Goal: Task Accomplishment & Management: Use online tool/utility

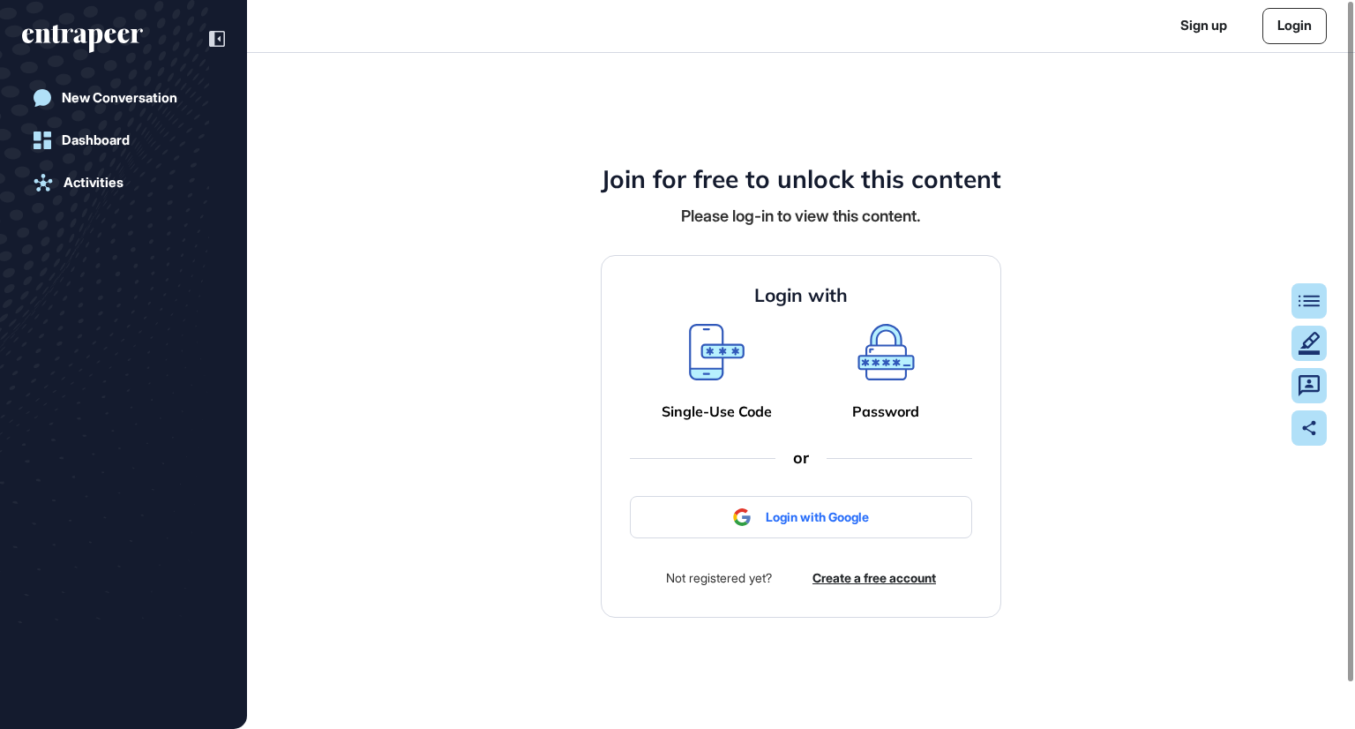
click at [709, 358] on icon at bounding box center [717, 352] width 56 height 56
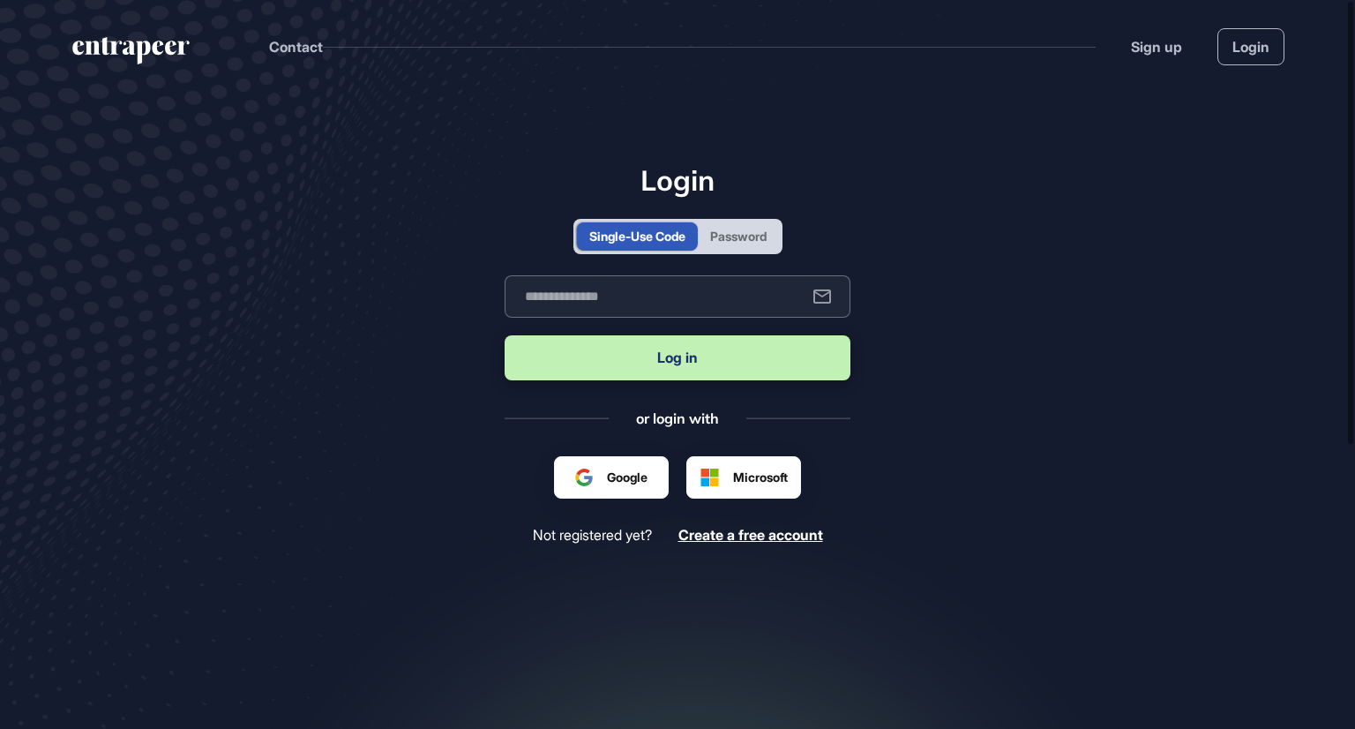
click at [623, 301] on input "text" at bounding box center [678, 296] width 346 height 42
type input "**********"
click at [667, 361] on button "Log in" at bounding box center [678, 357] width 346 height 45
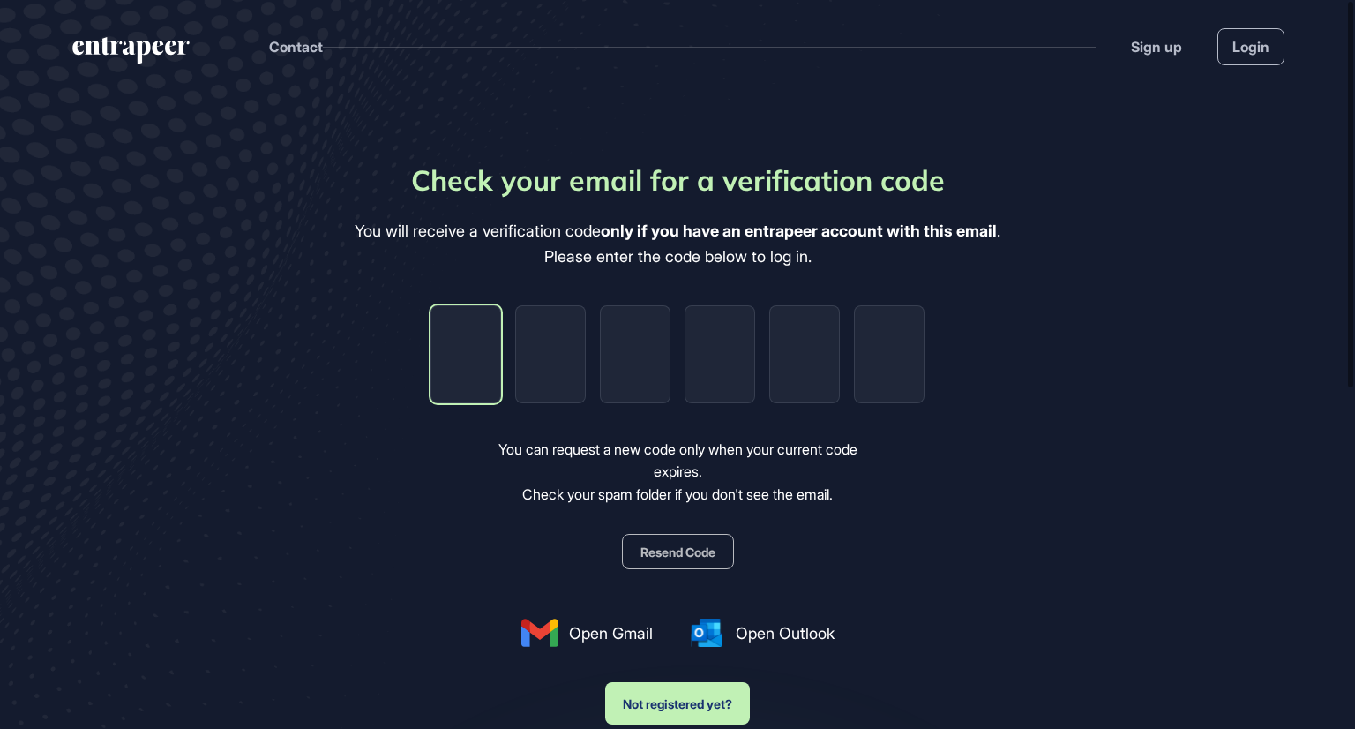
click at [469, 349] on input "tel" at bounding box center [466, 354] width 71 height 98
type input "*"
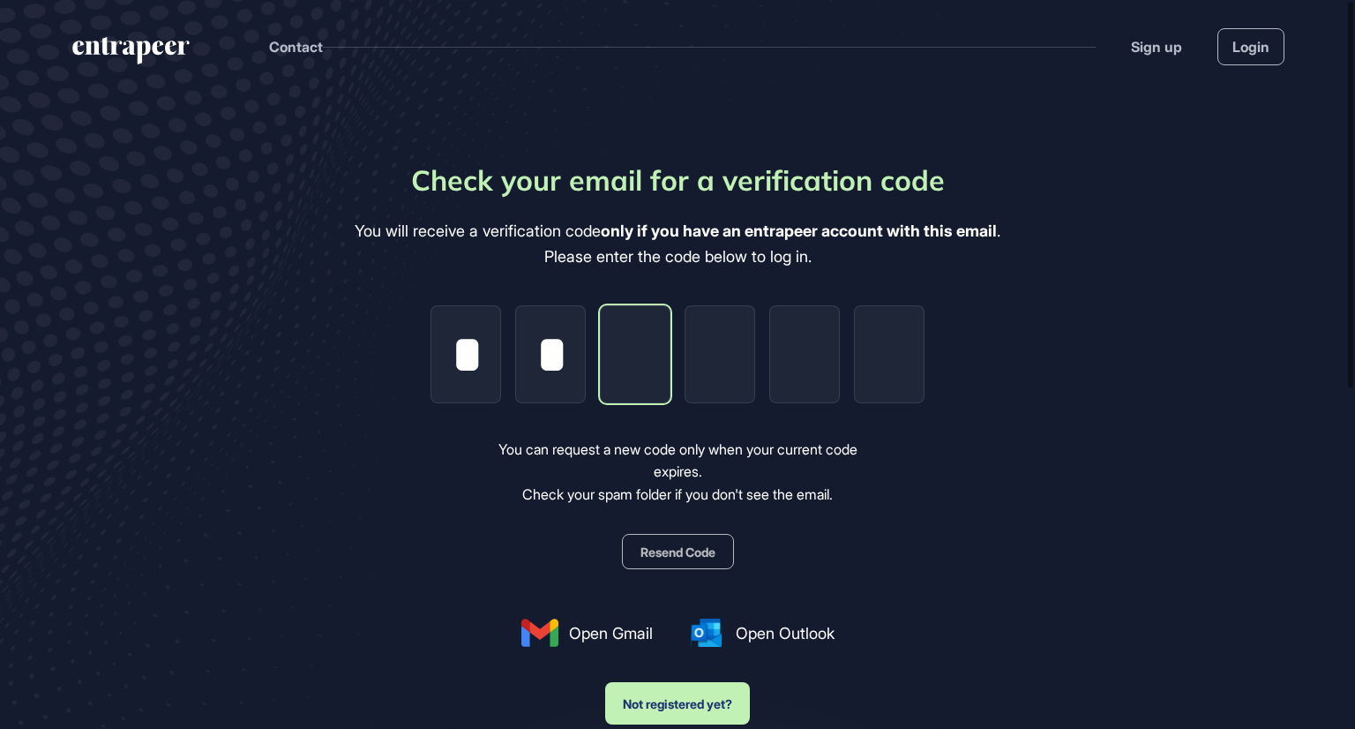
type input "*"
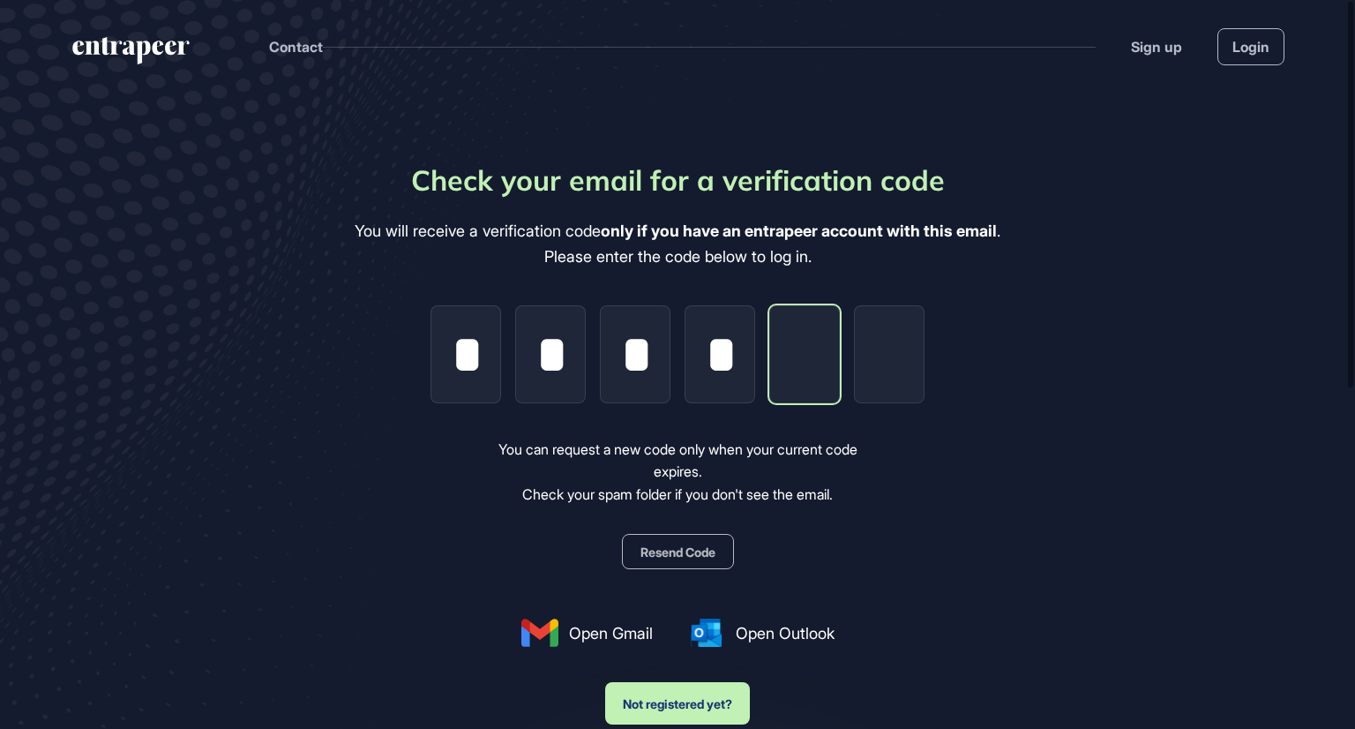
type input "*"
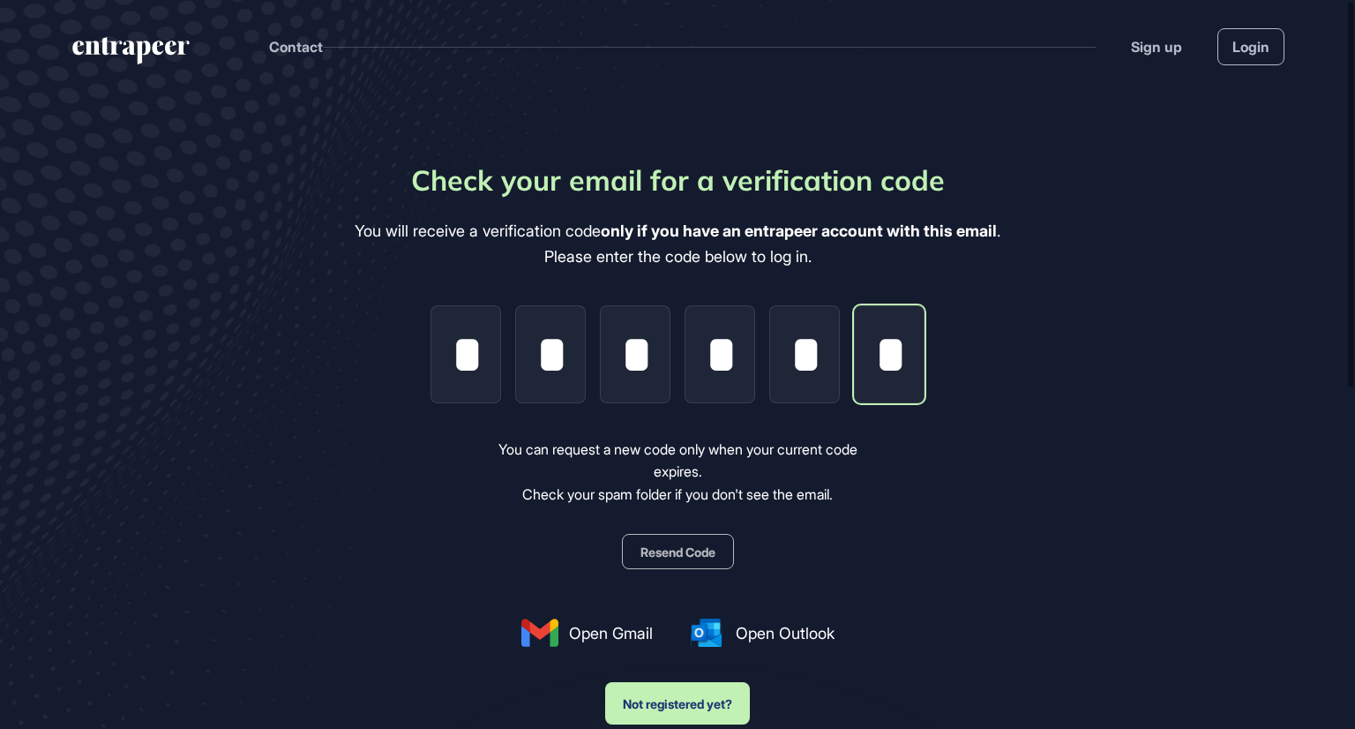
scroll to position [0, 4]
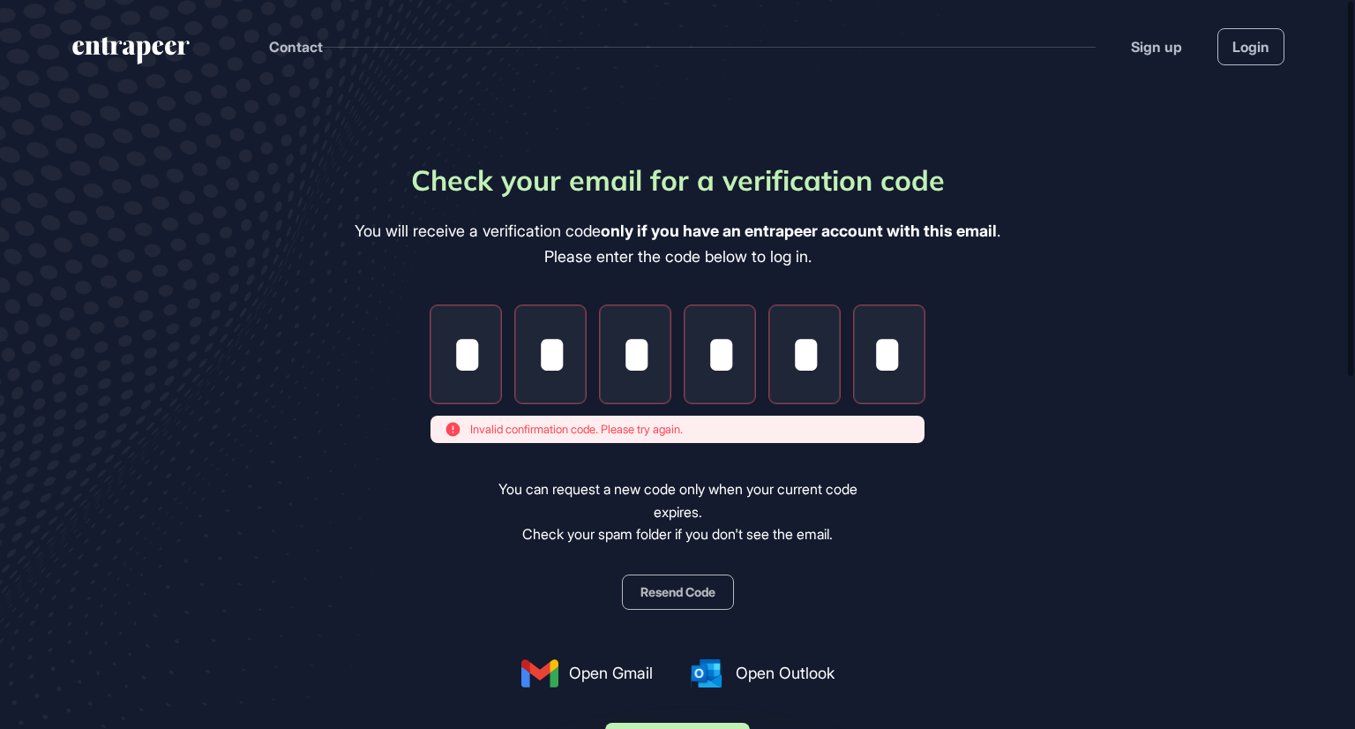
type input "*"
click at [591, 442] on div "Invalid confirmation code. Please try again." at bounding box center [678, 430] width 494 height 28
click at [582, 433] on span "Invalid confirmation code. Please try again." at bounding box center [576, 430] width 213 height 18
click at [443, 347] on input "*" at bounding box center [466, 354] width 71 height 98
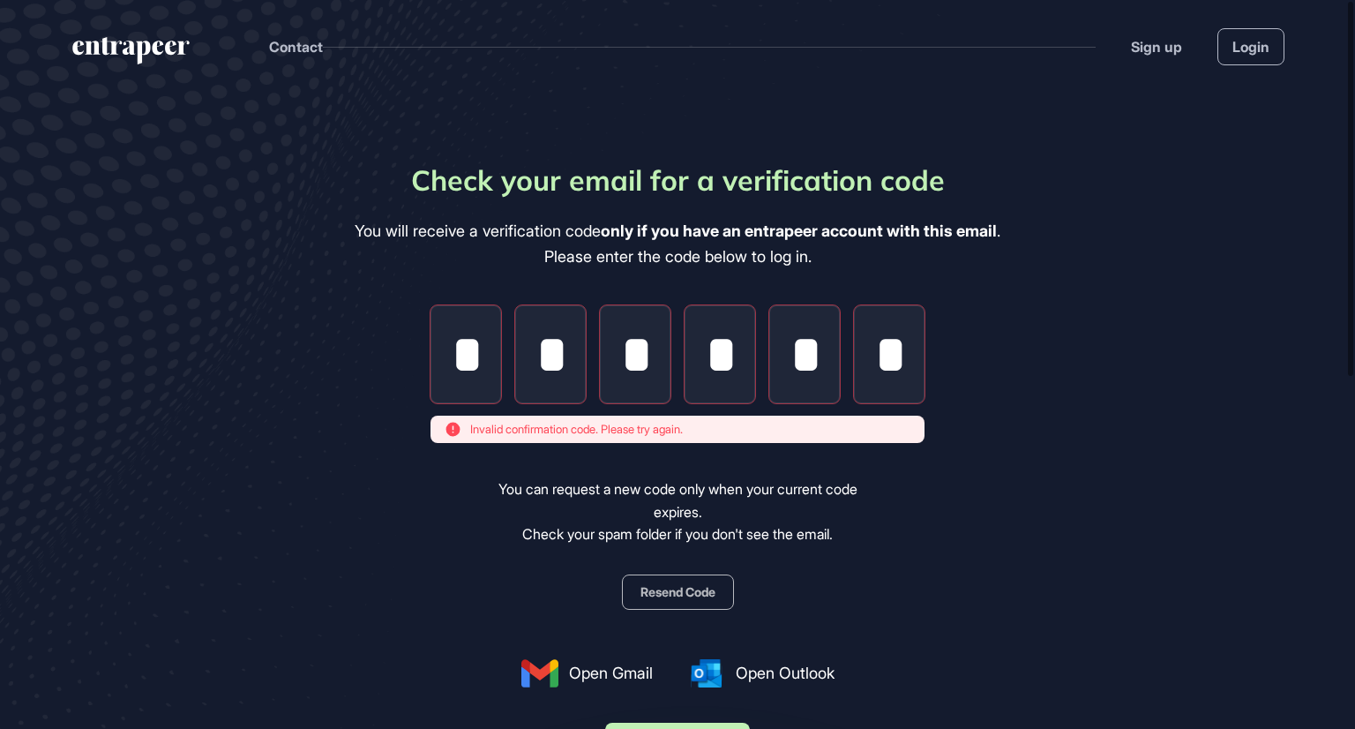
click at [704, 514] on div "You can request a new code only when your current code expires. Check your spam…" at bounding box center [678, 512] width 409 height 68
drag, startPoint x: 886, startPoint y: 340, endPoint x: 900, endPoint y: 346, distance: 15.4
click at [889, 340] on input "*" at bounding box center [889, 354] width 71 height 98
click at [902, 347] on input "*" at bounding box center [889, 354] width 71 height 98
click at [900, 347] on input "*" at bounding box center [889, 354] width 71 height 98
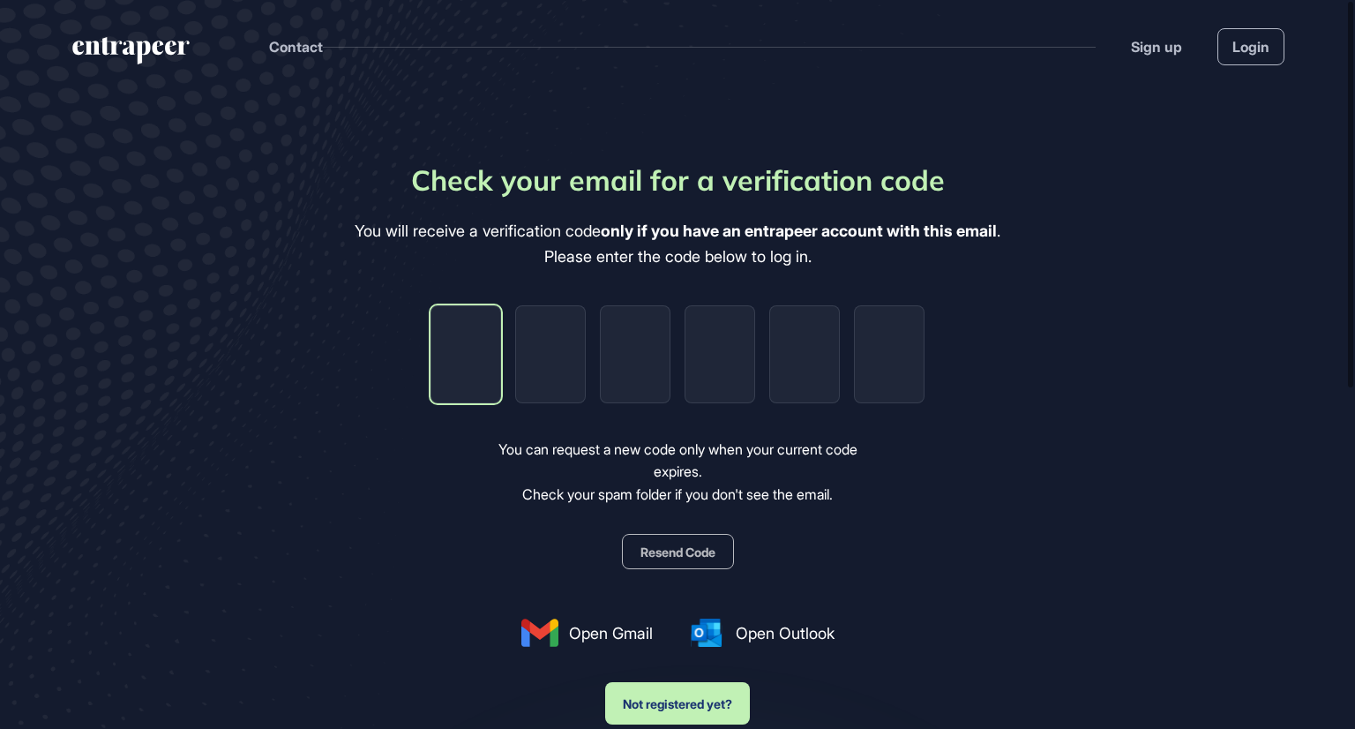
type input "*"
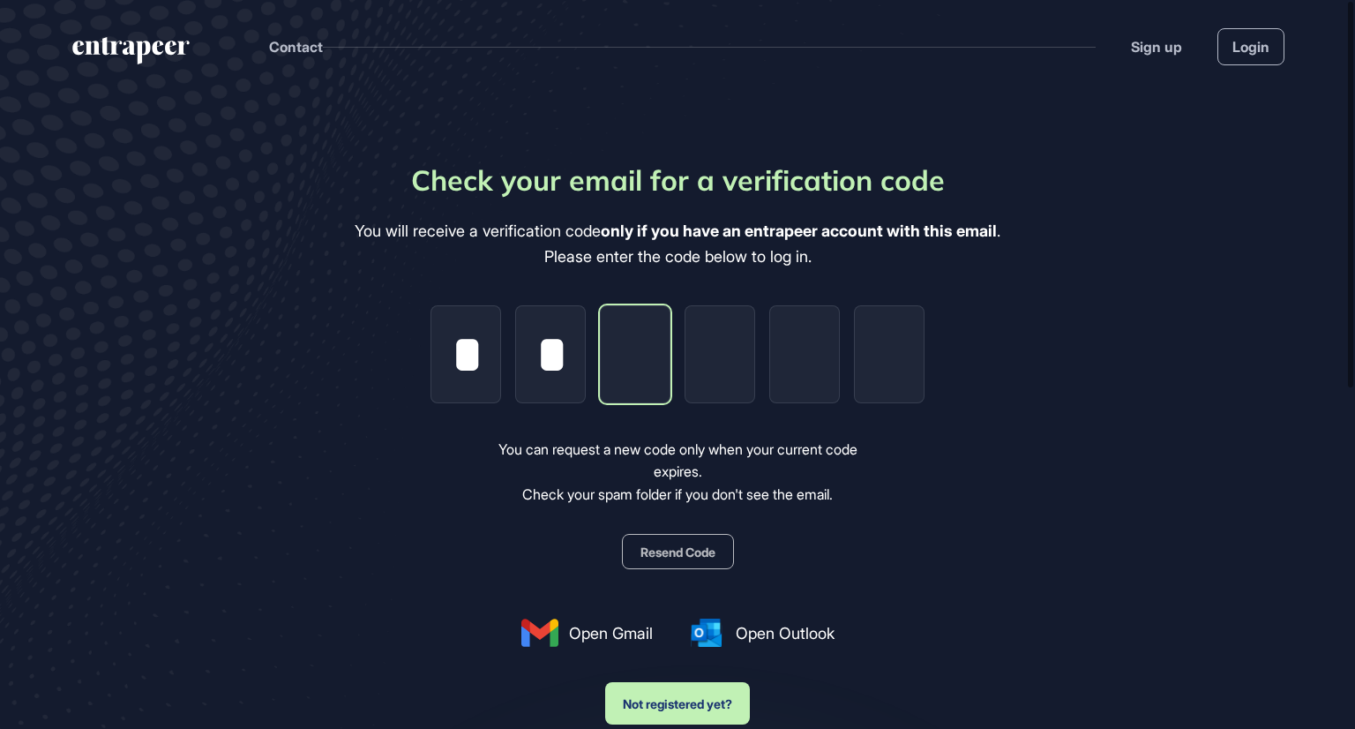
type input "*"
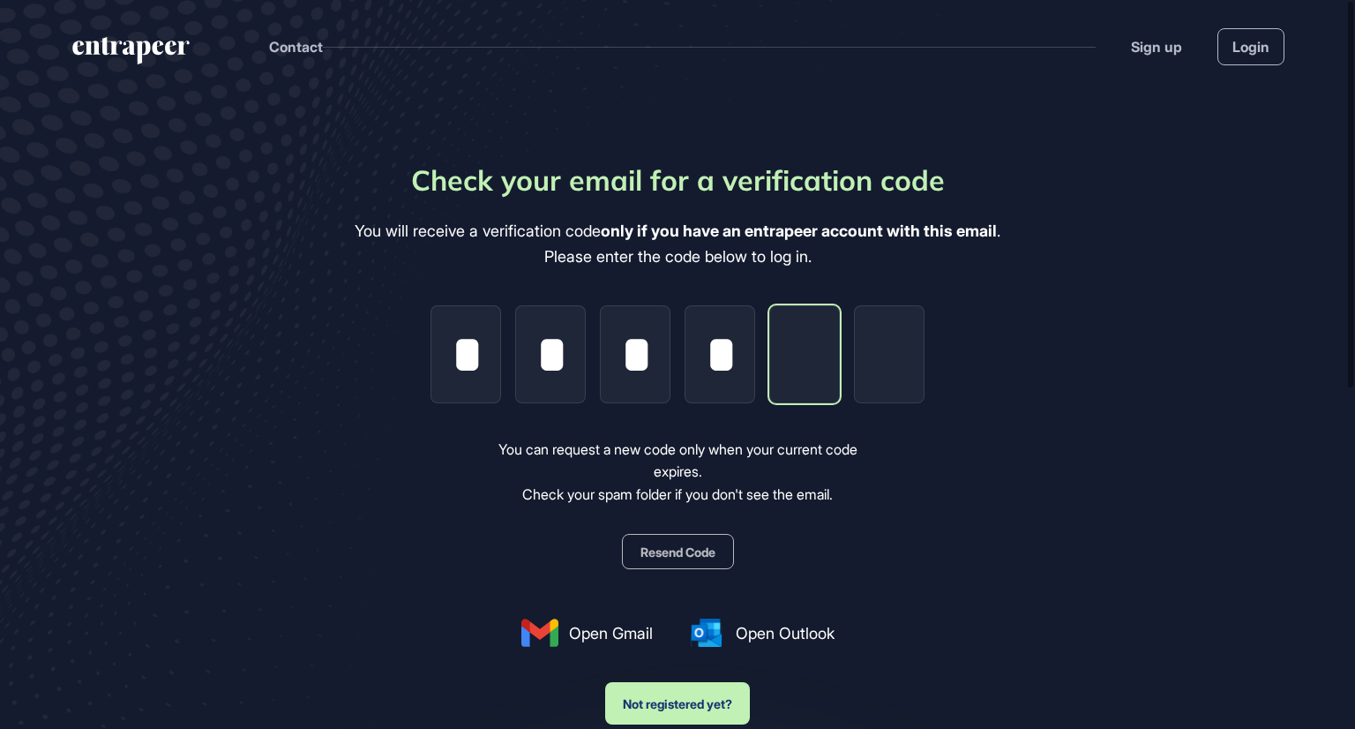
type input "*"
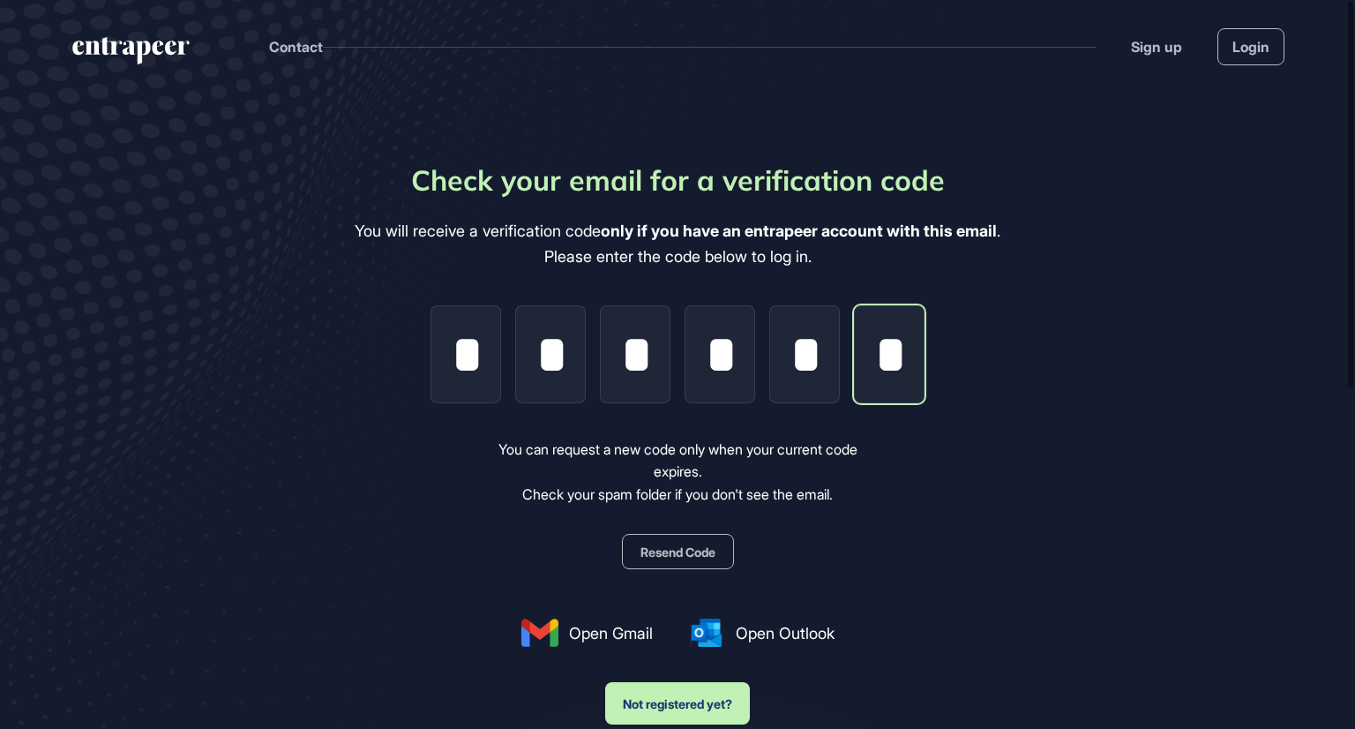
scroll to position [0, 2]
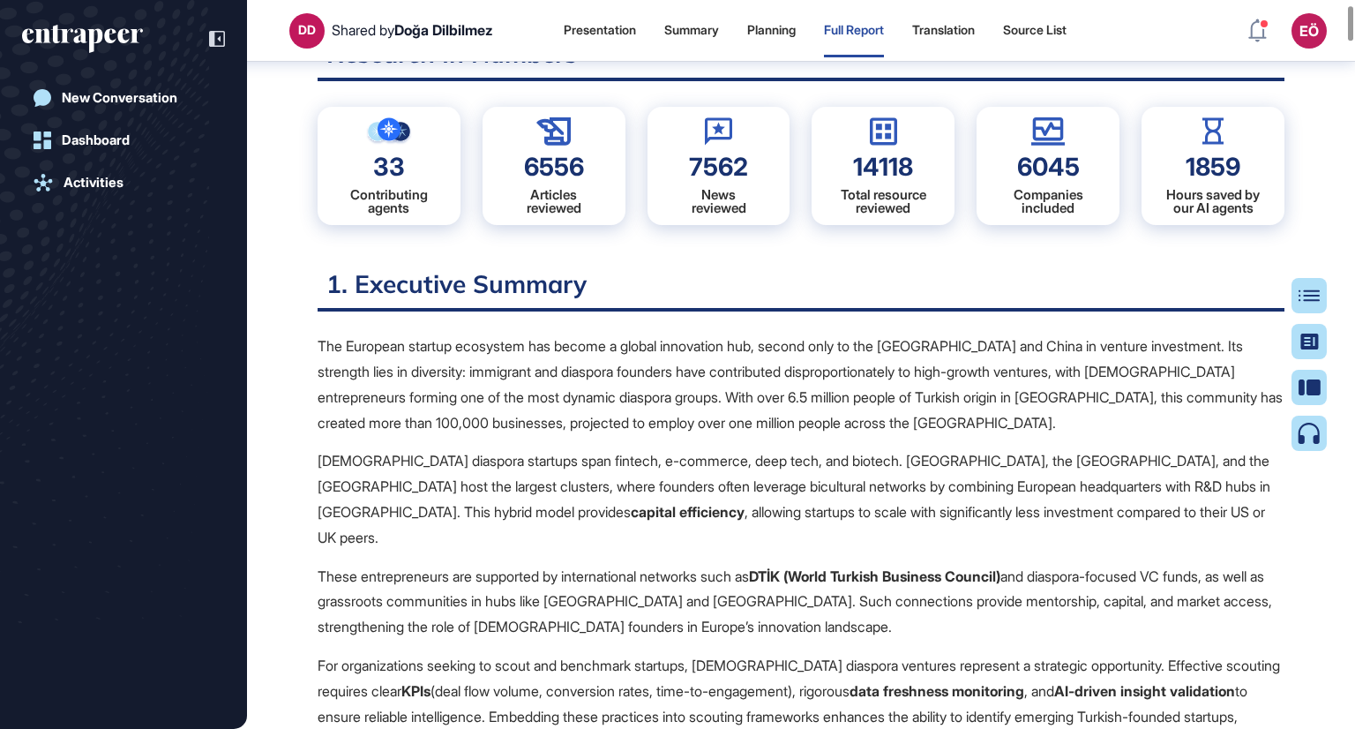
scroll to position [97, 0]
